Goal: Information Seeking & Learning: Learn about a topic

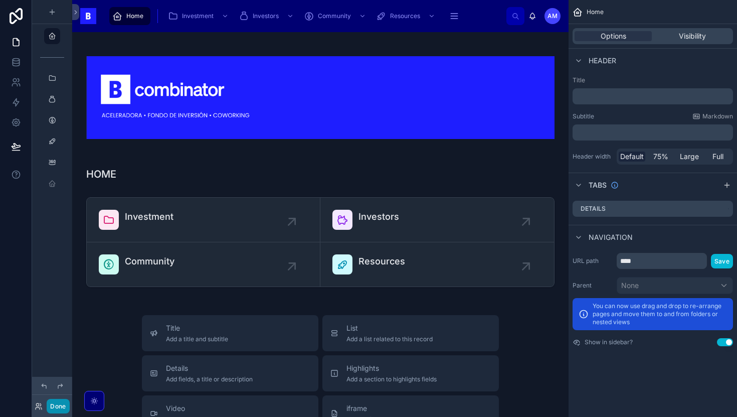
click at [65, 399] on button "Done" at bounding box center [58, 406] width 23 height 15
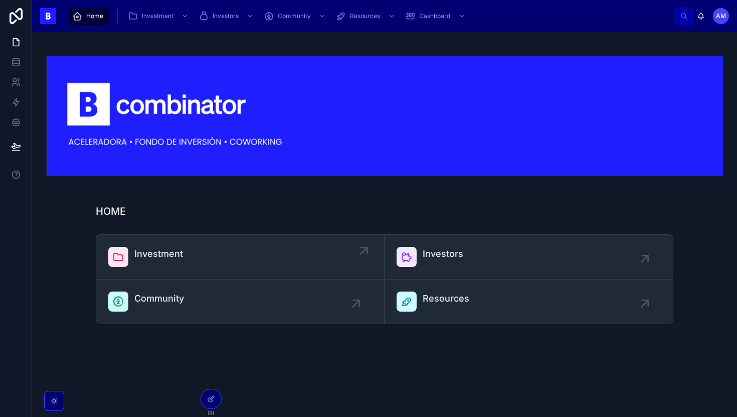
click at [174, 247] on span "Investment" at bounding box center [158, 254] width 49 height 14
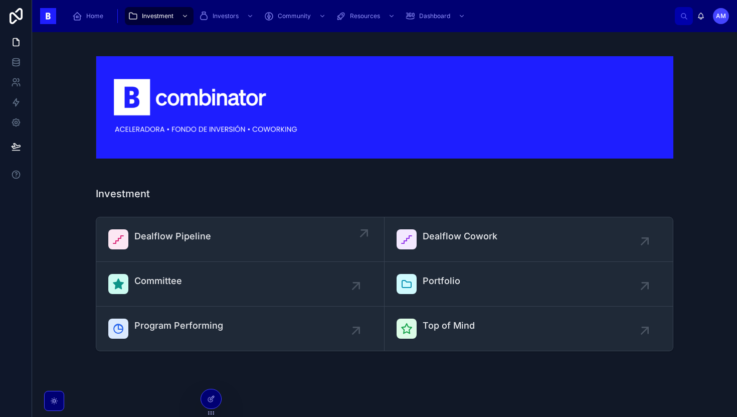
click at [173, 230] on span "Dealflow Pipeline" at bounding box center [172, 236] width 77 height 14
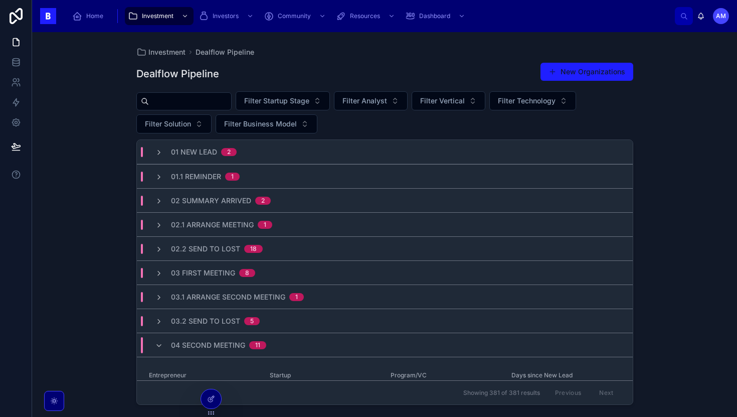
click at [195, 107] on input "text" at bounding box center [190, 101] width 82 height 14
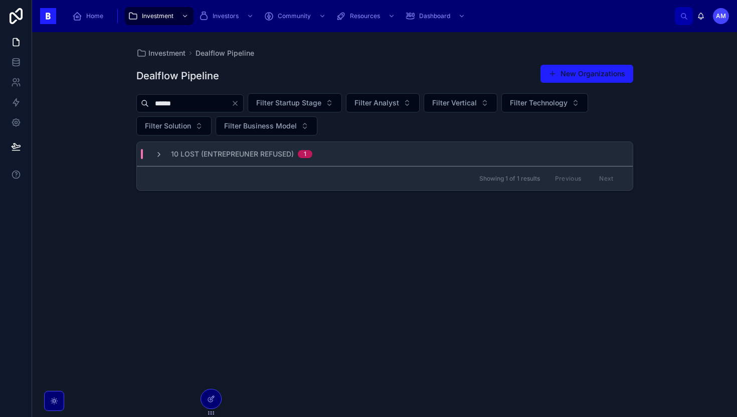
type input "******"
click at [248, 152] on span "10 Lost (Entrepreuner Refused)" at bounding box center [232, 154] width 123 height 10
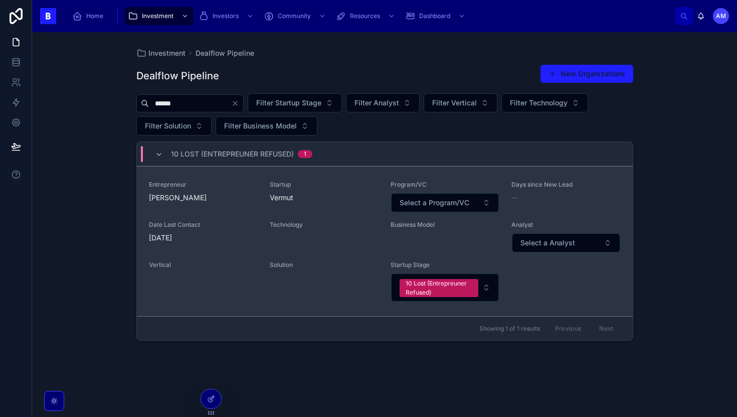
click at [245, 184] on span "Entrepreneur" at bounding box center [203, 185] width 109 height 8
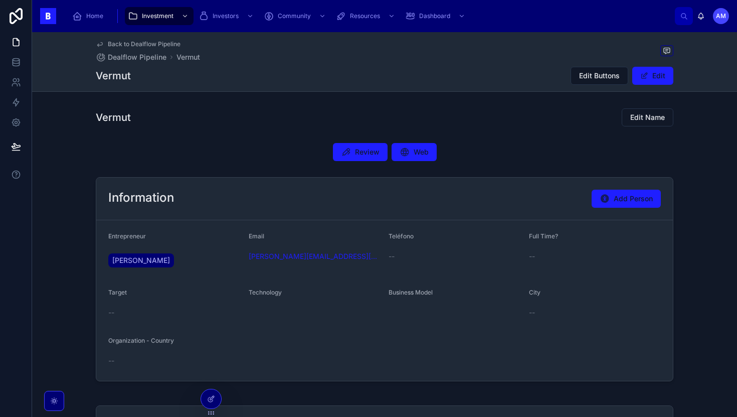
click at [385, 144] on div "Review Web" at bounding box center [385, 152] width 578 height 18
click at [379, 145] on button "Review" at bounding box center [360, 152] width 55 height 18
click at [355, 154] on span "Review" at bounding box center [367, 152] width 25 height 10
click at [372, 146] on button "Review" at bounding box center [360, 152] width 55 height 18
click at [367, 152] on span "Review" at bounding box center [367, 152] width 25 height 10
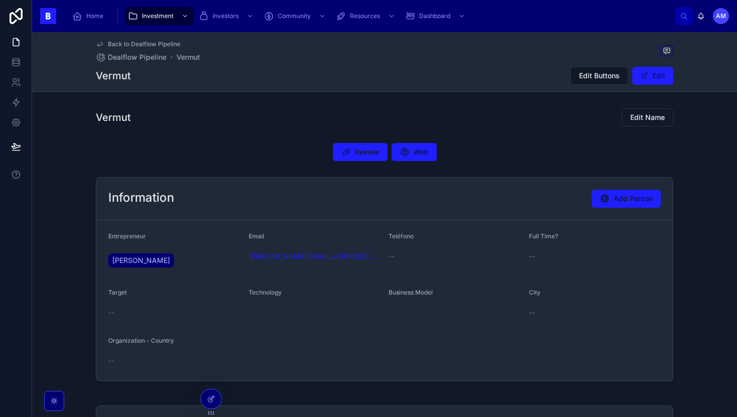
click at [367, 152] on span "Review" at bounding box center [367, 152] width 25 height 10
click at [346, 162] on div "Review Web" at bounding box center [384, 152] width 705 height 26
click at [347, 159] on button "Review" at bounding box center [360, 152] width 55 height 18
drag, startPoint x: 347, startPoint y: 256, endPoint x: 246, endPoint y: 255, distance: 100.3
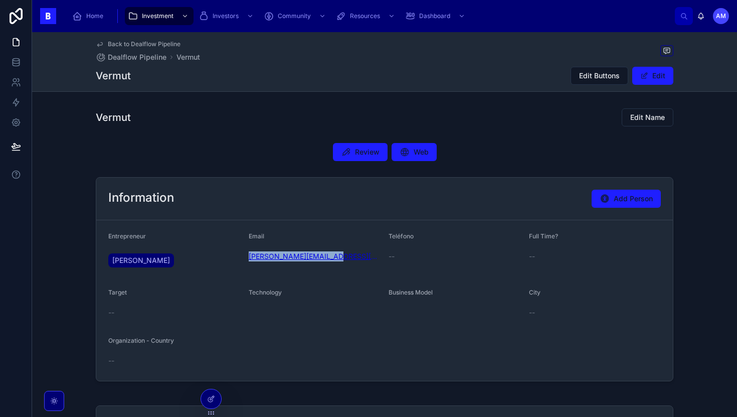
click at [249, 255] on div "[PERSON_NAME][EMAIL_ADDRESS][DOMAIN_NAME]" at bounding box center [315, 256] width 132 height 10
click at [174, 255] on link "[PERSON_NAME]" at bounding box center [141, 260] width 66 height 14
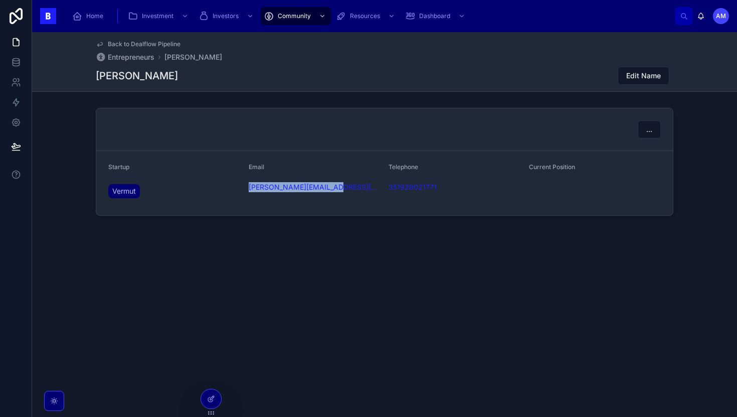
drag, startPoint x: 358, startPoint y: 197, endPoint x: 248, endPoint y: 188, distance: 110.2
click at [248, 188] on form "Startup Vermut Email [PERSON_NAME][EMAIL_ADDRESS][DOMAIN_NAME] Telephone 351928…" at bounding box center [384, 183] width 577 height 64
copy link "[PERSON_NAME][EMAIL_ADDRESS][DOMAIN_NAME]"
click at [318, 260] on div "Back to Dealflow Pipeline Entrepreneurs [PERSON_NAME] [PERSON_NAME] Edit Name .…" at bounding box center [384, 158] width 705 height 252
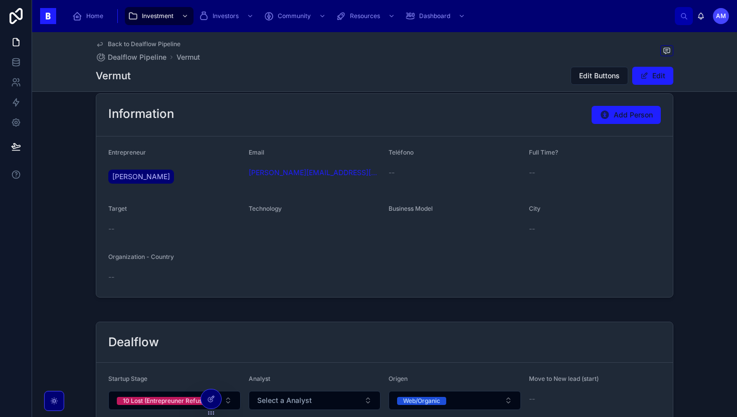
scroll to position [263, 0]
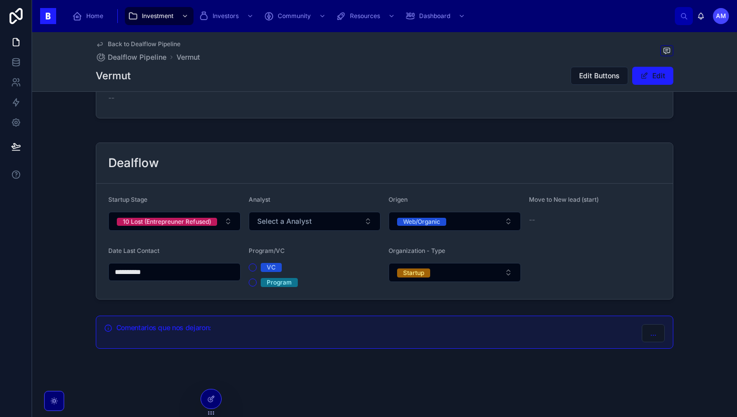
click at [233, 327] on h5 "Comentarios que nos dejaron:" at bounding box center [375, 327] width 518 height 7
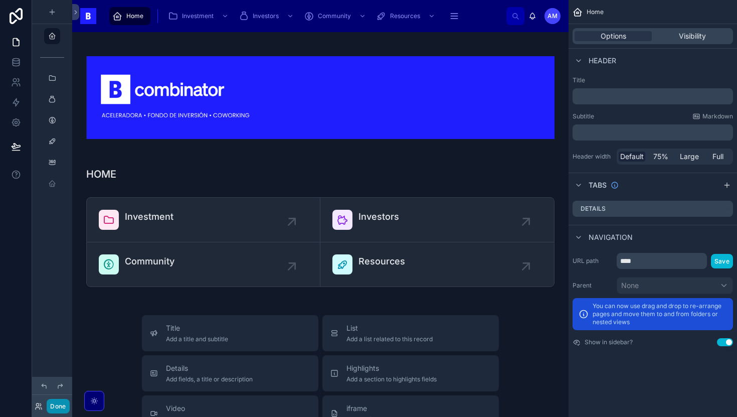
click at [52, 408] on button "Done" at bounding box center [58, 406] width 23 height 15
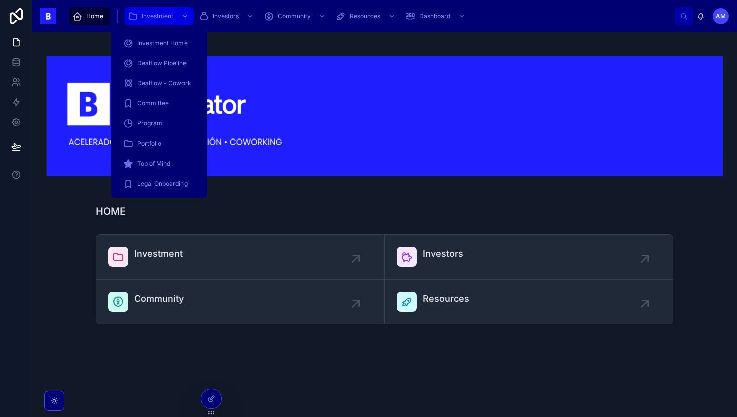
click at [151, 14] on span "Investment" at bounding box center [158, 16] width 32 height 8
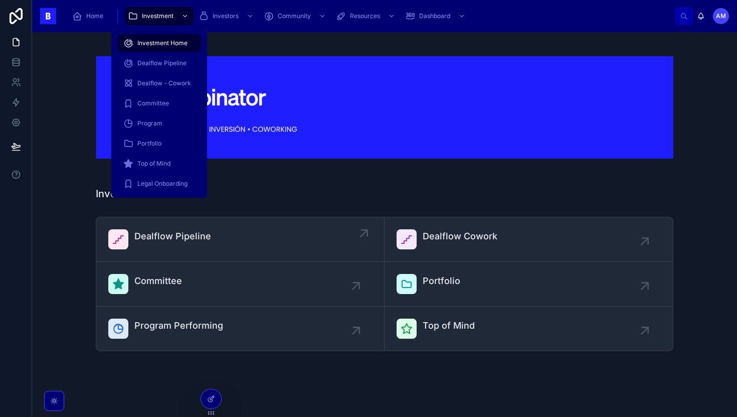
click at [200, 224] on link "Dealflow Pipeline" at bounding box center [240, 239] width 288 height 45
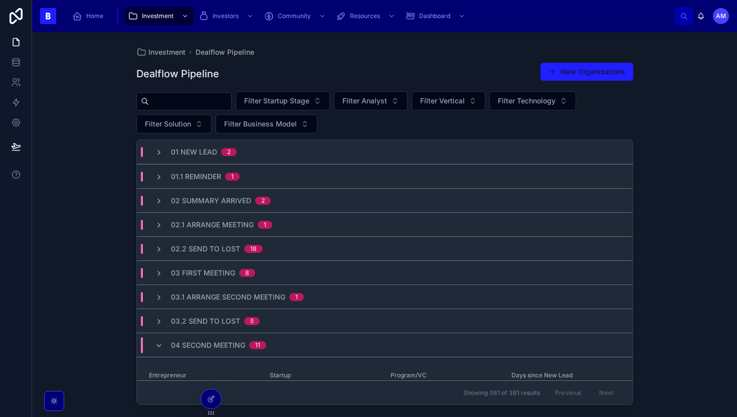
click at [199, 103] on input "text" at bounding box center [190, 101] width 82 height 14
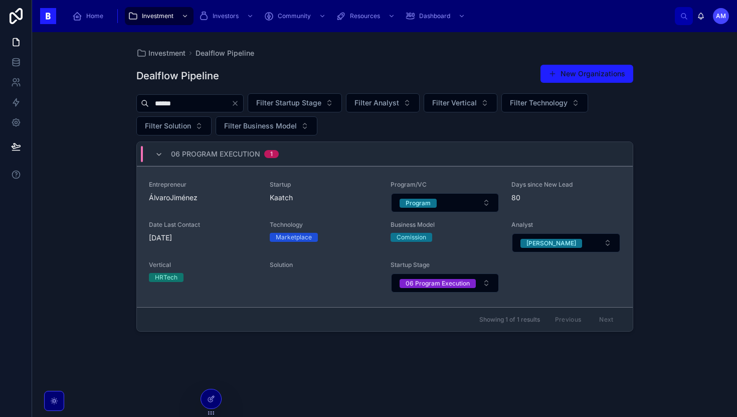
type input "******"
click at [223, 194] on span "ÁlvaroJiménez" at bounding box center [203, 198] width 109 height 10
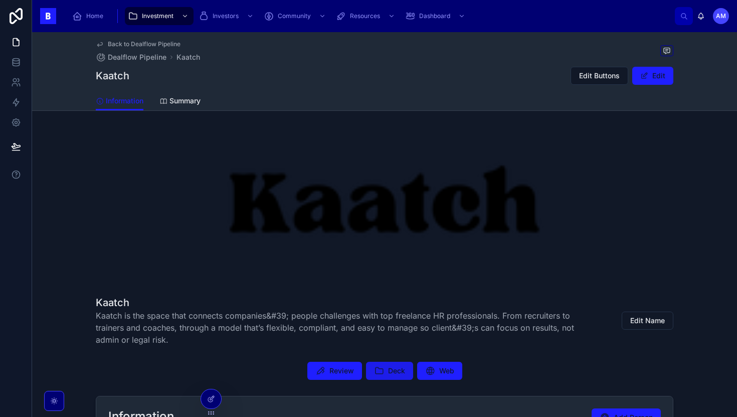
click at [382, 368] on button "Deck" at bounding box center [389, 371] width 47 height 18
